Goal: Information Seeking & Learning: Learn about a topic

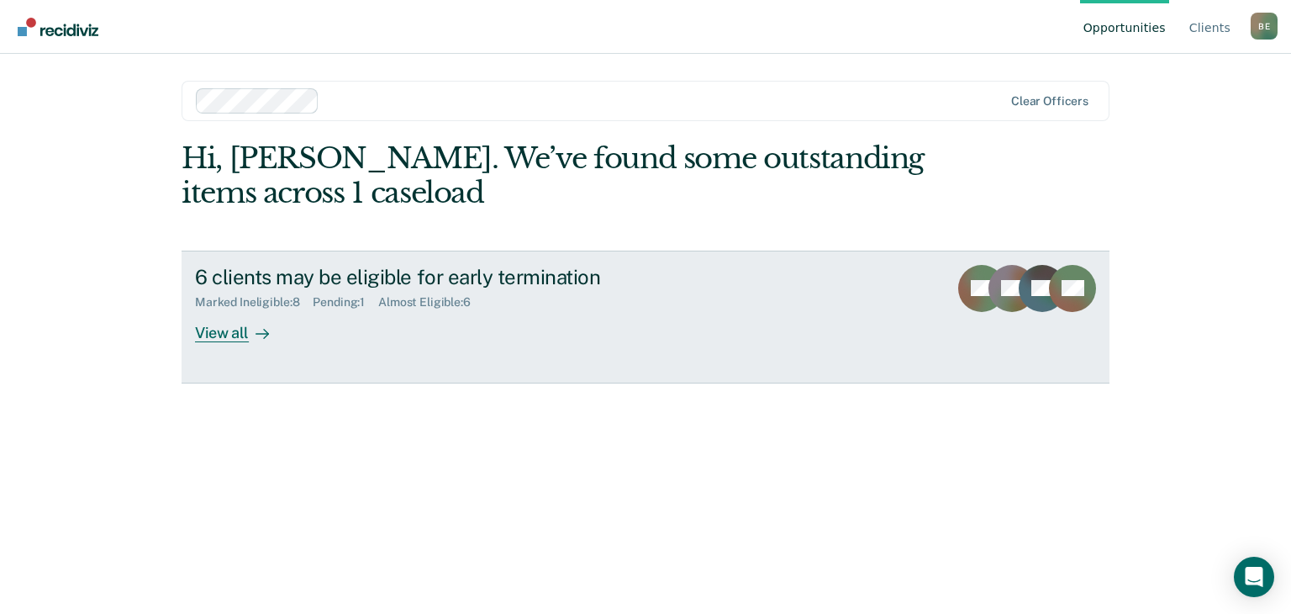
click at [226, 336] on div "View all" at bounding box center [242, 325] width 94 height 33
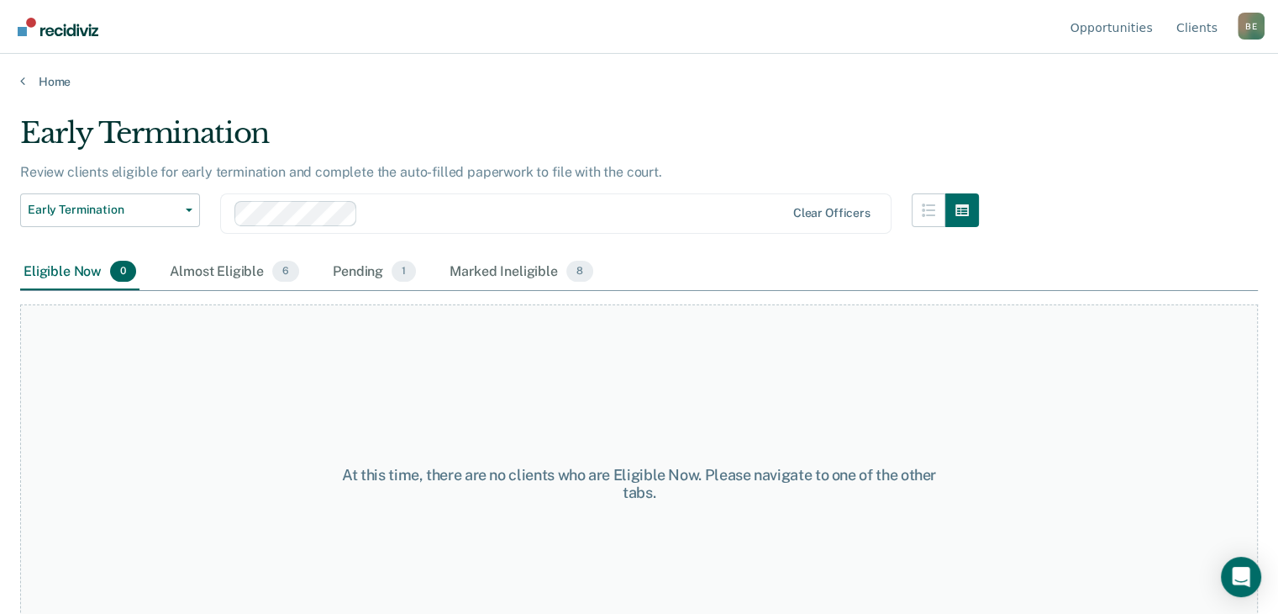
click at [89, 270] on div "Eligible Now 0" at bounding box center [79, 272] width 119 height 37
click at [222, 267] on div "Almost Eligible 6" at bounding box center [234, 272] width 136 height 37
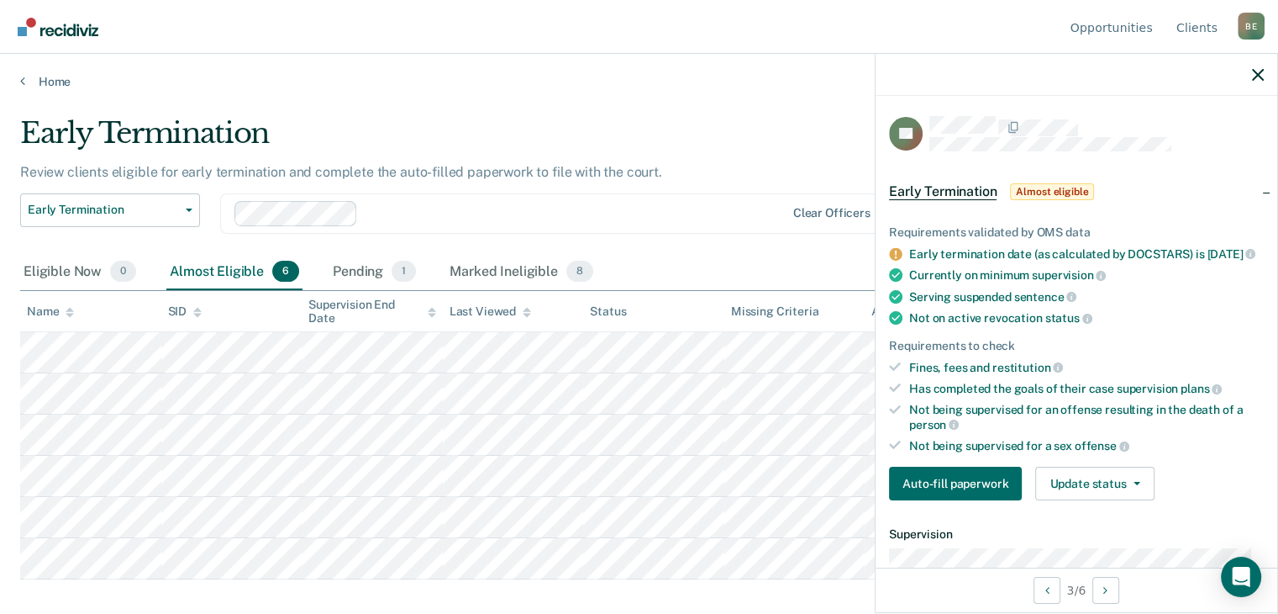
click at [666, 89] on main "Early Termination Review clients eligible for early termination and complete th…" at bounding box center [639, 348] width 1278 height 519
click at [1257, 77] on icon "button" at bounding box center [1258, 75] width 12 height 12
